Goal: Task Accomplishment & Management: Use online tool/utility

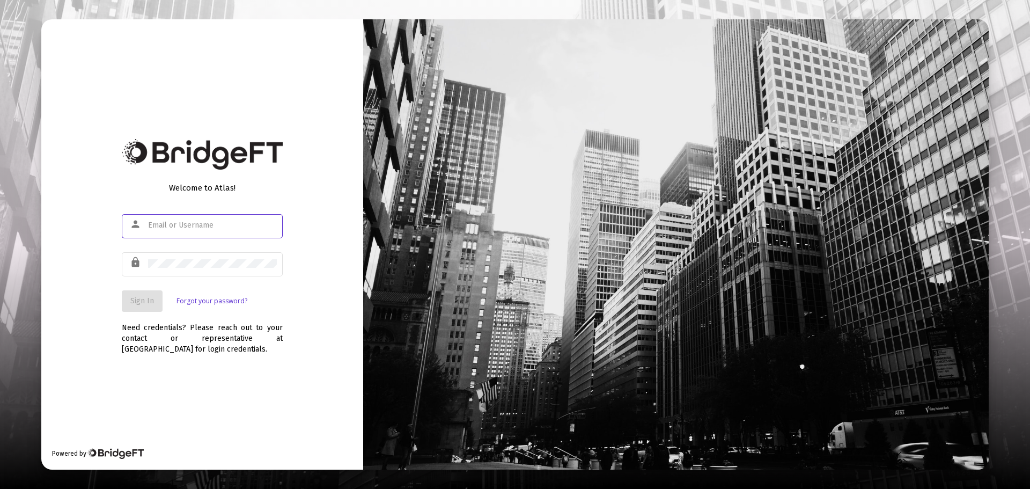
type input "[EMAIL_ADDRESS][DOMAIN_NAME]"
click at [146, 299] on span "Sign In" at bounding box center [142, 300] width 24 height 9
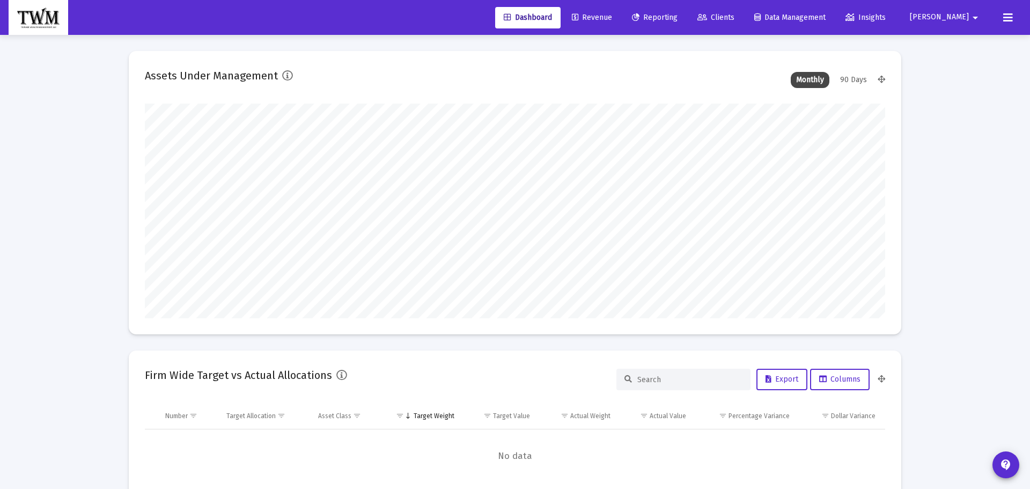
type input "[DATE]"
click at [604, 17] on span "Revenue" at bounding box center [584, 17] width 40 height 9
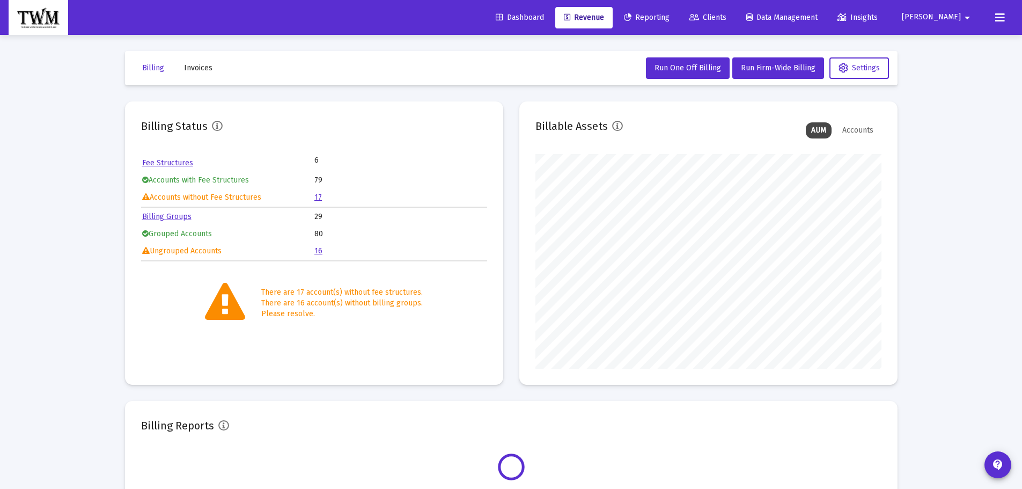
scroll to position [215, 346]
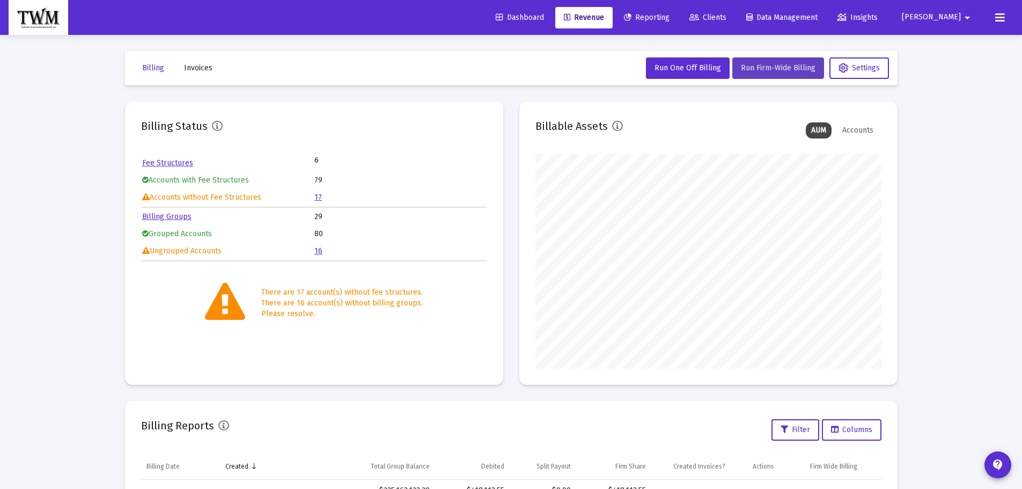
click at [769, 63] on button "Run Firm-Wide Billing" at bounding box center [778, 67] width 92 height 21
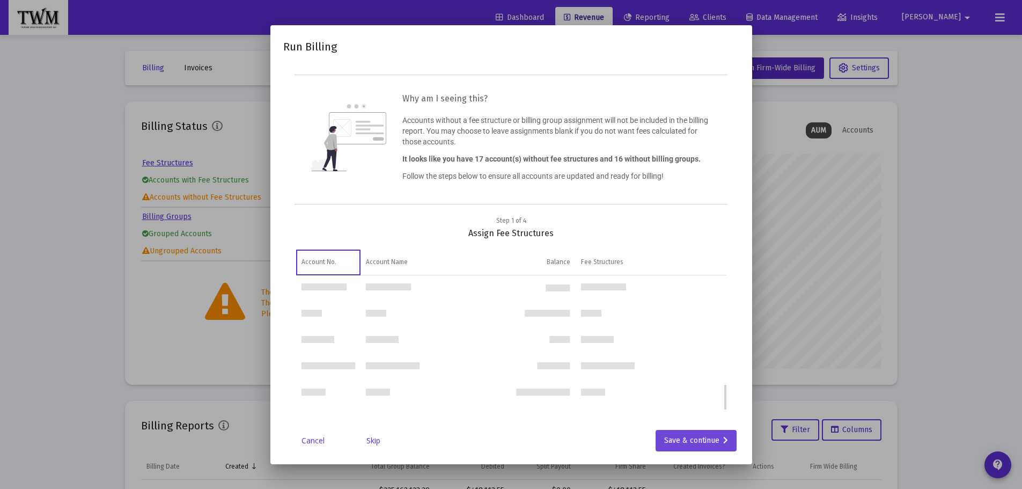
scroll to position [553, 0]
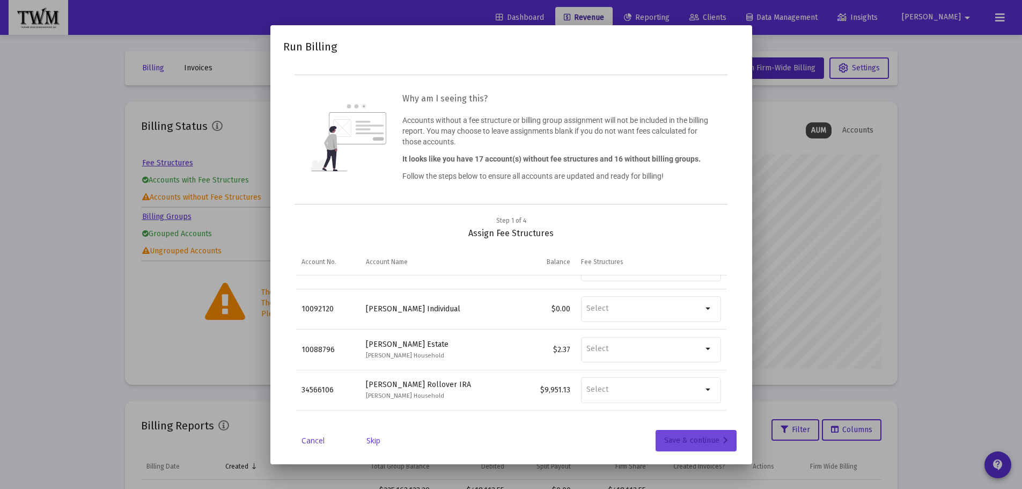
click at [705, 442] on div "Save & continue" at bounding box center [696, 440] width 64 height 21
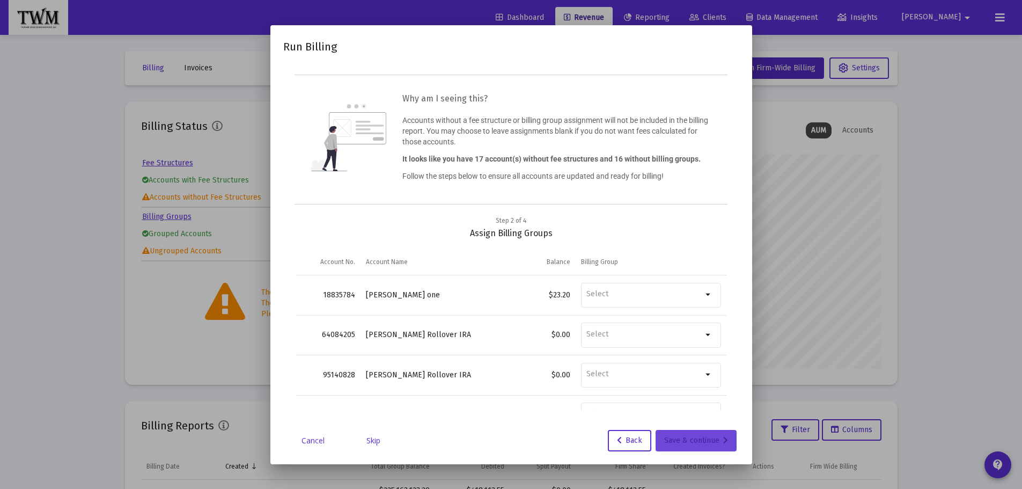
click at [704, 444] on div "Save & continue" at bounding box center [696, 440] width 64 height 21
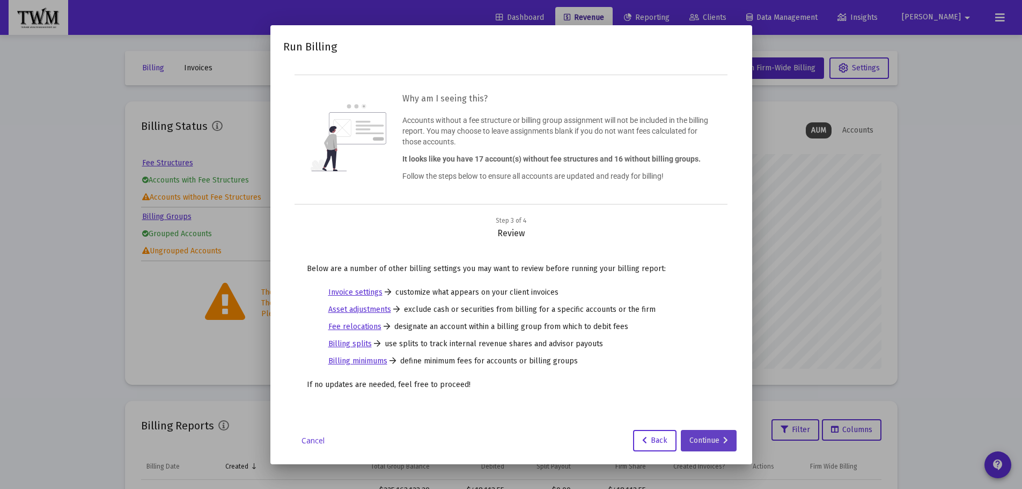
click at [704, 443] on div "Continue" at bounding box center [708, 440] width 39 height 21
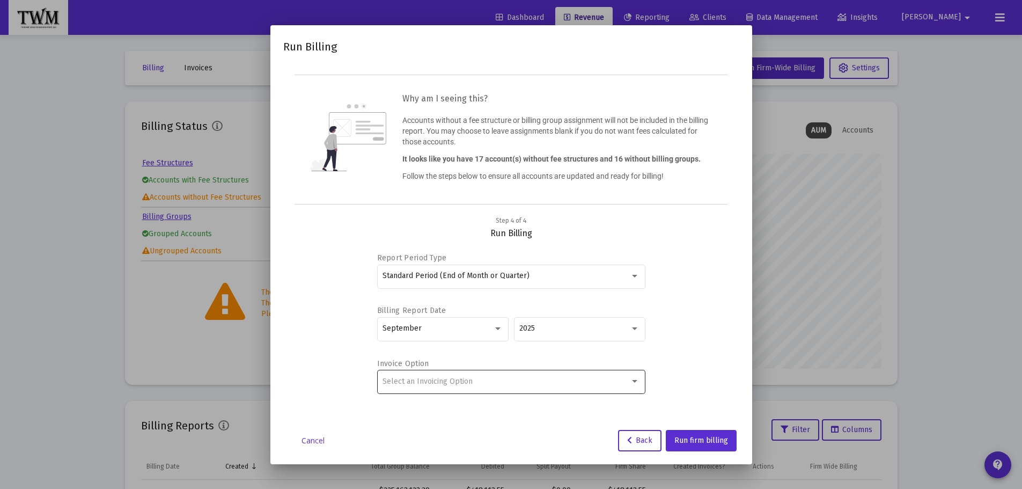
click at [428, 386] on div "Select an Invoicing Option" at bounding box center [511, 381] width 257 height 26
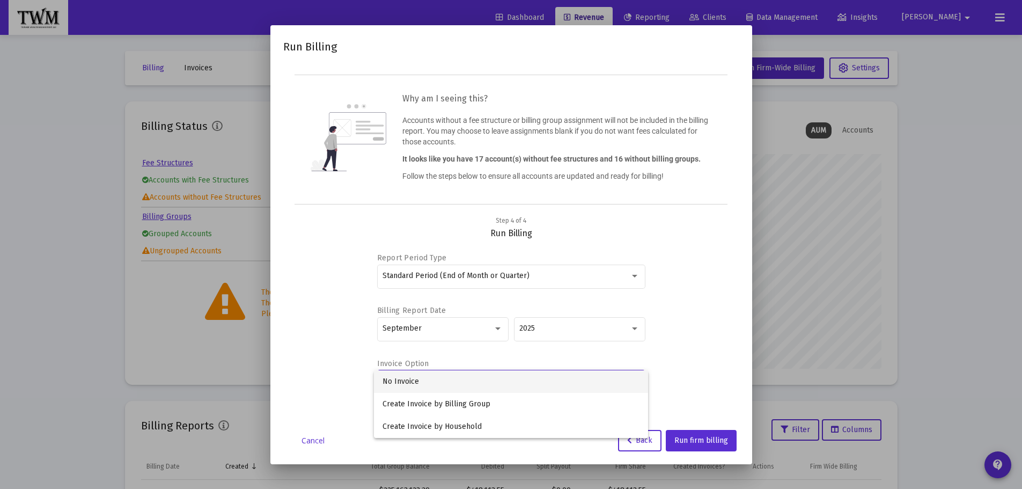
click at [427, 374] on span "No Invoice" at bounding box center [511, 381] width 257 height 23
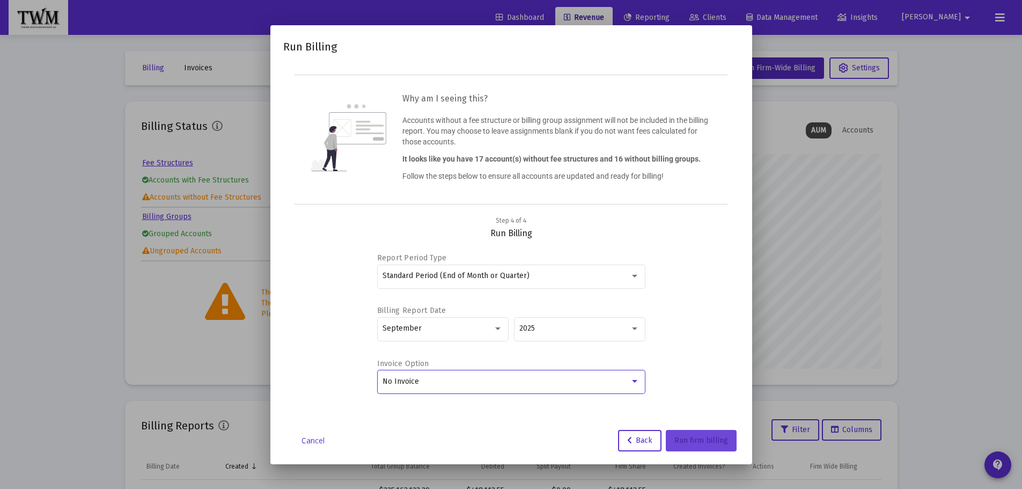
click at [693, 439] on span "Run firm billing" at bounding box center [701, 440] width 54 height 9
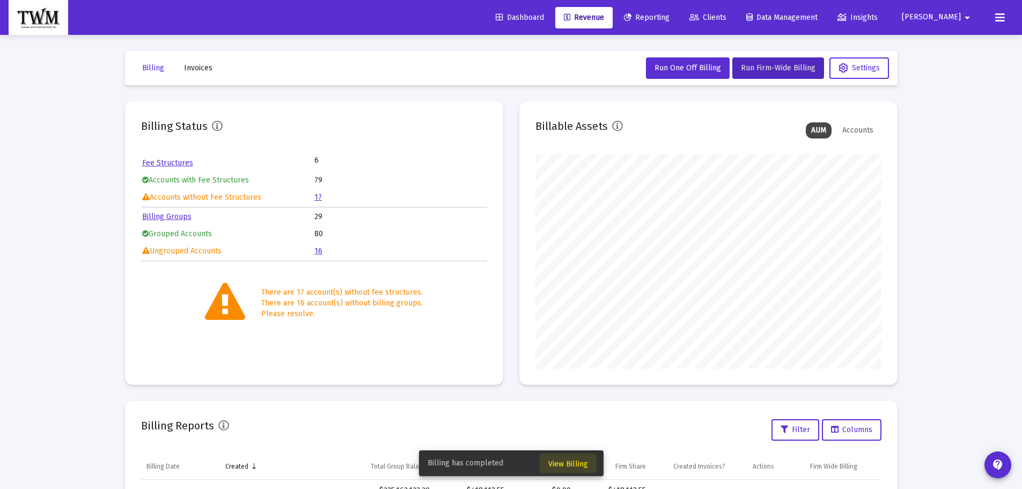
click at [577, 461] on span "View Billing" at bounding box center [568, 463] width 40 height 9
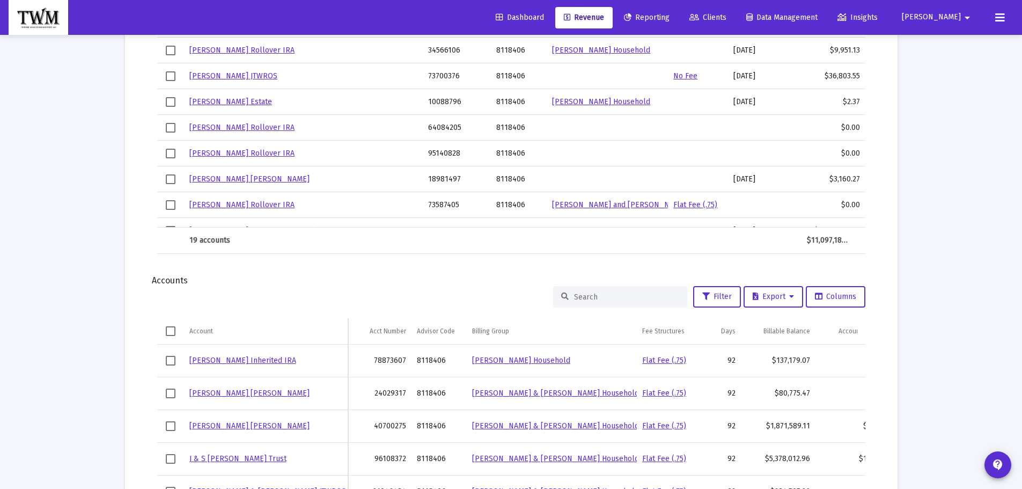
scroll to position [966, 0]
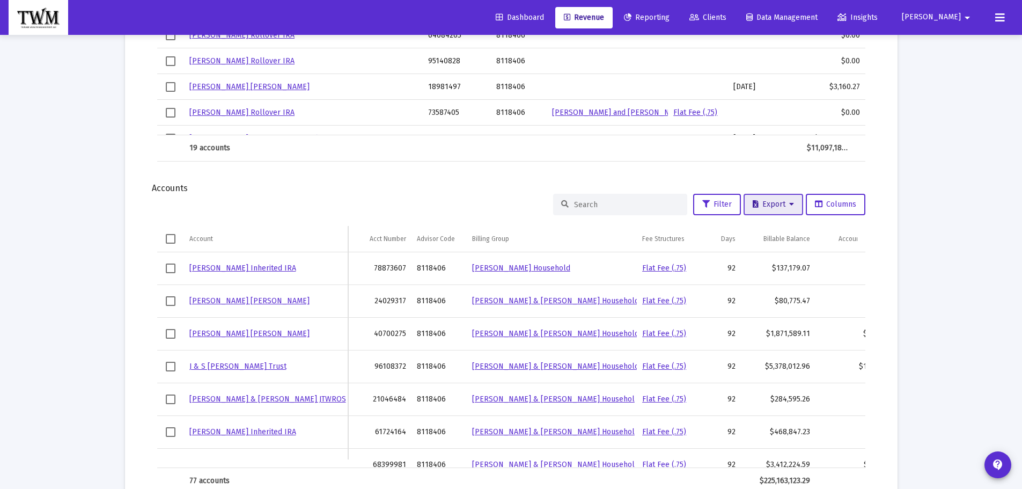
click at [773, 203] on span "Export" at bounding box center [773, 204] width 41 height 9
click at [770, 228] on button "Export All Rows" at bounding box center [775, 232] width 73 height 26
